Goal: Check status: Check status

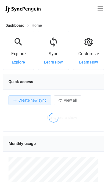
scroll to position [107, 102]
click at [99, 8] on icon at bounding box center [101, 8] width 6 height 5
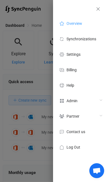
click at [61, 98] on icon at bounding box center [62, 100] width 7 height 5
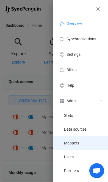
click at [64, 147] on li "Mappers" at bounding box center [80, 143] width 55 height 14
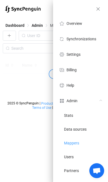
click at [62, 112] on html "| data sync platform [EMAIL_ADDRESS][DOMAIN_NAME] Contact Us Log Out Overview S…" at bounding box center [54, 56] width 108 height 112
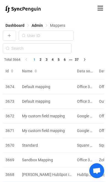
click at [100, 9] on icon at bounding box center [101, 8] width 6 height 6
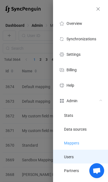
click at [61, 153] on li "Users" at bounding box center [80, 156] width 55 height 14
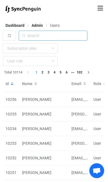
click at [29, 34] on input "text" at bounding box center [53, 36] width 69 height 10
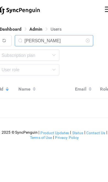
click at [42, 35] on input "Jeff Che" at bounding box center [53, 36] width 69 height 10
type input "J"
type input "Cheat"
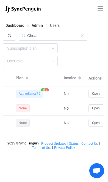
scroll to position [0, 152]
click at [97, 94] on span "Open" at bounding box center [97, 94] width 8 height 4
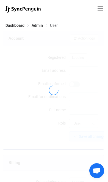
type input "jeffcheatham@unique-capital.com"
type input "Jeff"
type input "14"
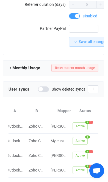
scroll to position [0, 100]
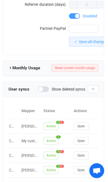
click at [85, 153] on span "Open" at bounding box center [81, 155] width 8 height 4
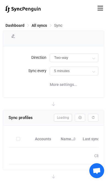
type input "Zoho CRM → Outlook"
type input "10 minutes"
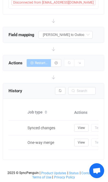
click at [84, 126] on span "View" at bounding box center [81, 128] width 7 height 4
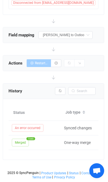
scroll to position [0, 146]
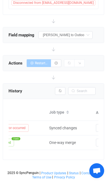
click at [58, 91] on button "button" at bounding box center [60, 91] width 10 height 8
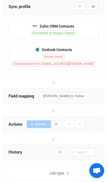
click at [61, 58] on span "Issues found" at bounding box center [53, 57] width 22 height 6
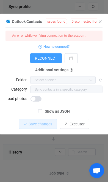
scroll to position [111, 0]
click at [79, 157] on div "Outlook Contacts Issues found Disconnected from admin@unique-capital.com 1 { { …" at bounding box center [54, 91] width 108 height 182
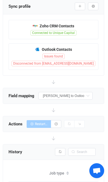
click at [75, 61] on span "Disconnected from admin@unique-capital.com" at bounding box center [54, 64] width 84 height 6
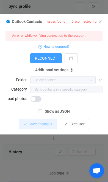
click at [80, 148] on div "Outlook Contacts Issues found Disconnected from admin@unique-capital.com 1 { { …" at bounding box center [54, 91] width 108 height 182
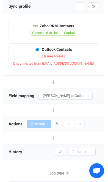
scroll to position [111, 0]
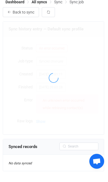
scroll to position [13, 0]
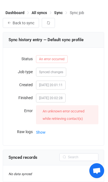
click at [39, 132] on span "Show" at bounding box center [40, 132] width 9 height 11
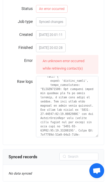
scroll to position [37, 0]
